Goal: Navigation & Orientation: Find specific page/section

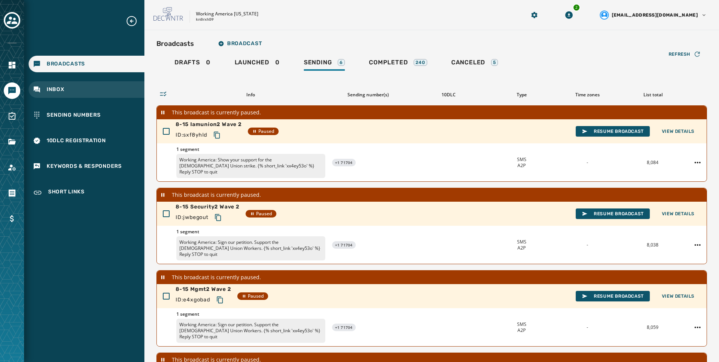
drag, startPoint x: 0, startPoint y: 0, endPoint x: 95, endPoint y: 95, distance: 134.6
click at [94, 99] on div "Broadcasts Inbox Sending Numbers 10DLC Registration Keywords & Responders Short…" at bounding box center [84, 108] width 120 height 187
click at [96, 89] on div "Inbox" at bounding box center [87, 89] width 116 height 17
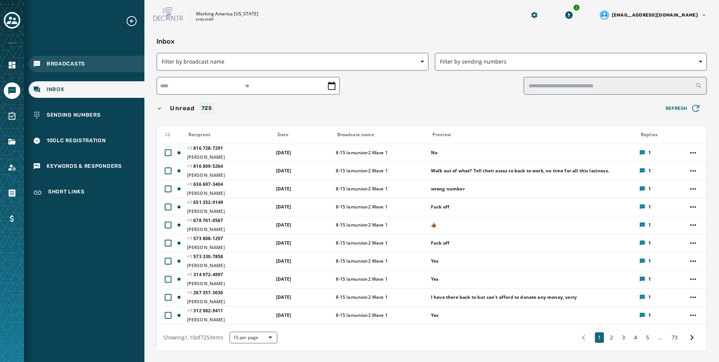
click at [84, 64] on span "Broadcasts" at bounding box center [66, 64] width 38 height 8
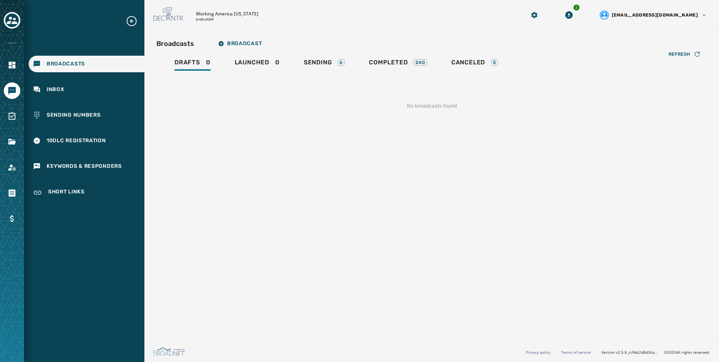
click at [90, 103] on div "Broadcasts Inbox Sending Numbers 10DLC Registration Keywords & Responders Short…" at bounding box center [84, 108] width 120 height 187
click at [86, 85] on div "Inbox" at bounding box center [87, 89] width 116 height 17
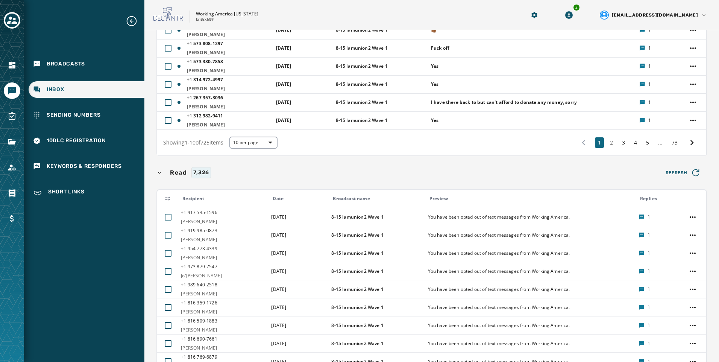
scroll to position [150, 0]
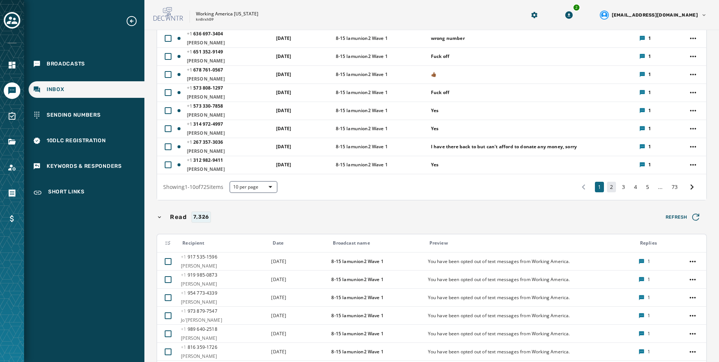
click at [608, 188] on button "2" at bounding box center [611, 187] width 9 height 11
click at [607, 187] on button "2" at bounding box center [611, 187] width 9 height 11
click at [622, 190] on button "3" at bounding box center [623, 187] width 9 height 11
click at [595, 191] on button "1" at bounding box center [599, 187] width 9 height 11
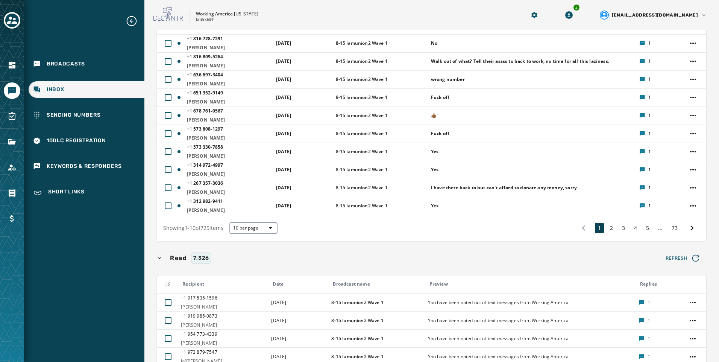
scroll to position [38, 0]
